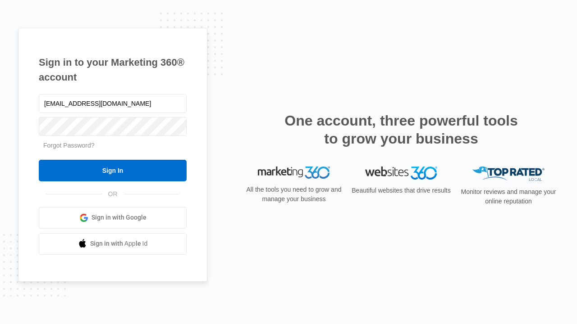
type input "[EMAIL_ADDRESS][DOMAIN_NAME]"
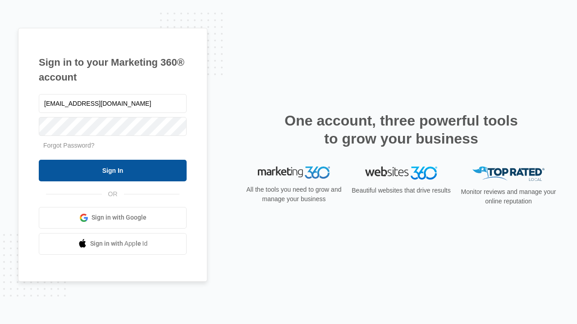
click at [113, 170] on input "Sign In" at bounding box center [113, 171] width 148 height 22
